Goal: Transaction & Acquisition: Purchase product/service

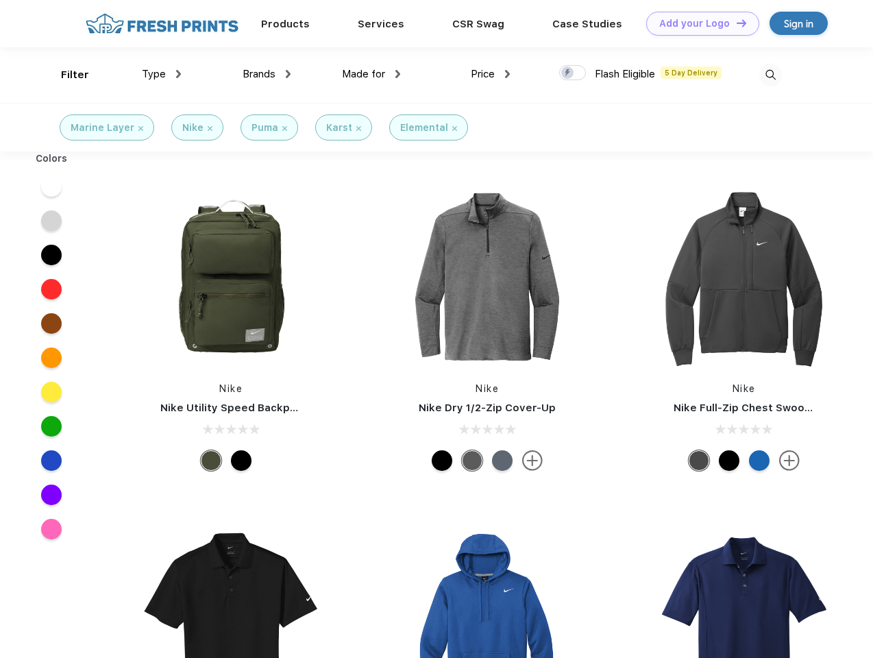
scroll to position [1, 0]
click at [697, 23] on link "Add your Logo Design Tool" at bounding box center [702, 24] width 113 height 24
click at [0, 0] on div "Design Tool" at bounding box center [0, 0] width 0 height 0
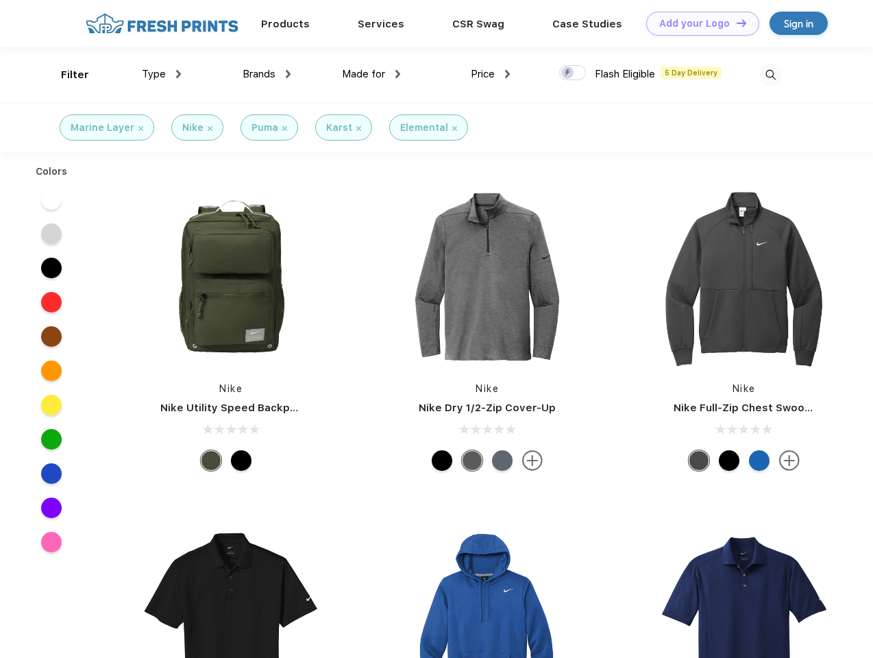
click at [735, 23] on link "Add your Logo Design Tool" at bounding box center [702, 24] width 113 height 24
click at [66, 75] on div "Filter" at bounding box center [75, 75] width 28 height 16
click at [162, 74] on span "Type" at bounding box center [154, 74] width 24 height 12
click at [266, 74] on span "Brands" at bounding box center [258, 74] width 33 height 12
click at [371, 74] on span "Made for" at bounding box center [363, 74] width 43 height 12
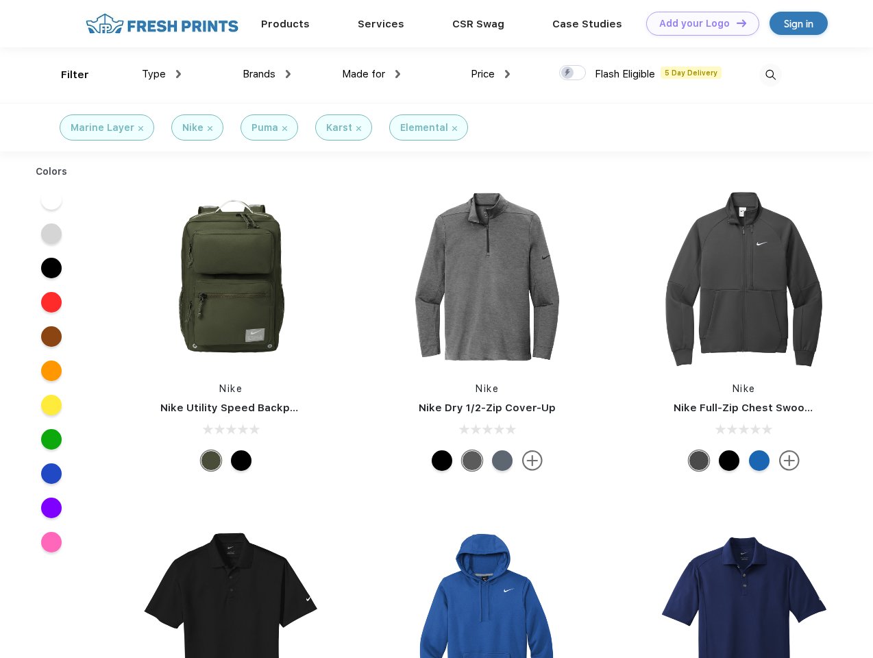
click at [490, 74] on span "Price" at bounding box center [483, 74] width 24 height 12
click at [573, 73] on div at bounding box center [572, 72] width 27 height 15
click at [568, 73] on input "checkbox" at bounding box center [563, 68] width 9 height 9
click at [770, 75] on img at bounding box center [770, 75] width 23 height 23
